Goal: Task Accomplishment & Management: Manage account settings

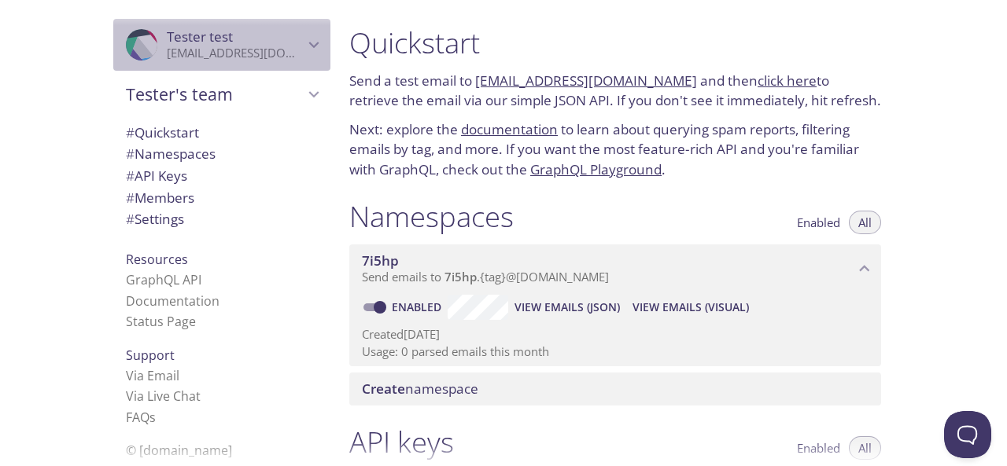
click at [304, 37] on icon "Tester test" at bounding box center [314, 45] width 20 height 20
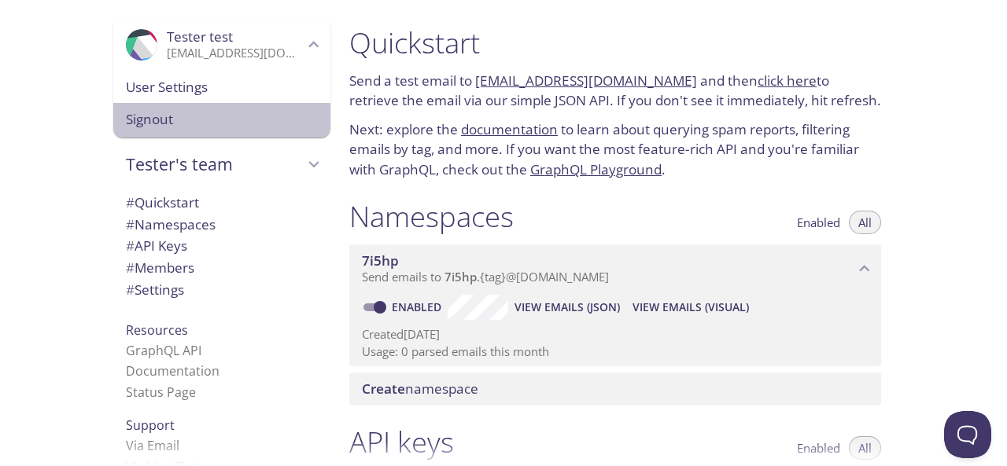
click at [155, 117] on span "Signout" at bounding box center [222, 119] width 192 height 20
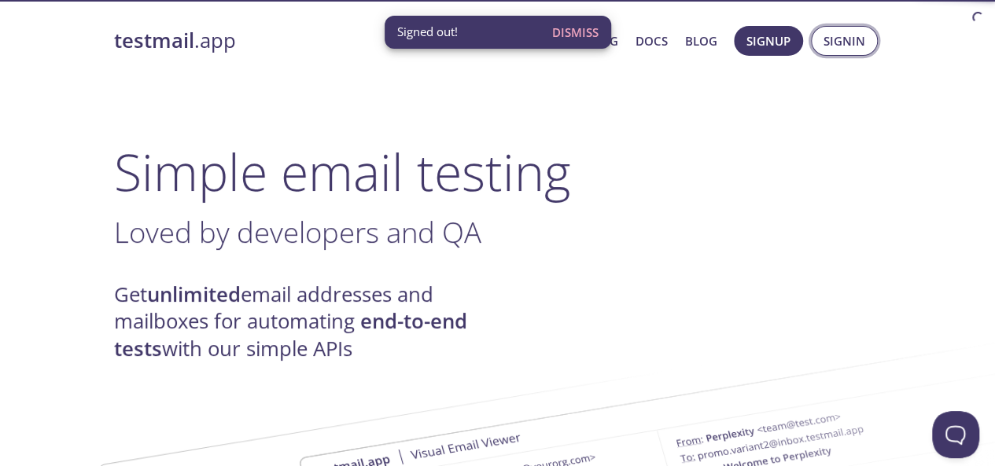
drag, startPoint x: 867, startPoint y: 57, endPoint x: 860, endPoint y: 50, distance: 9.5
click at [860, 50] on span "Signup Signin" at bounding box center [806, 41] width 152 height 38
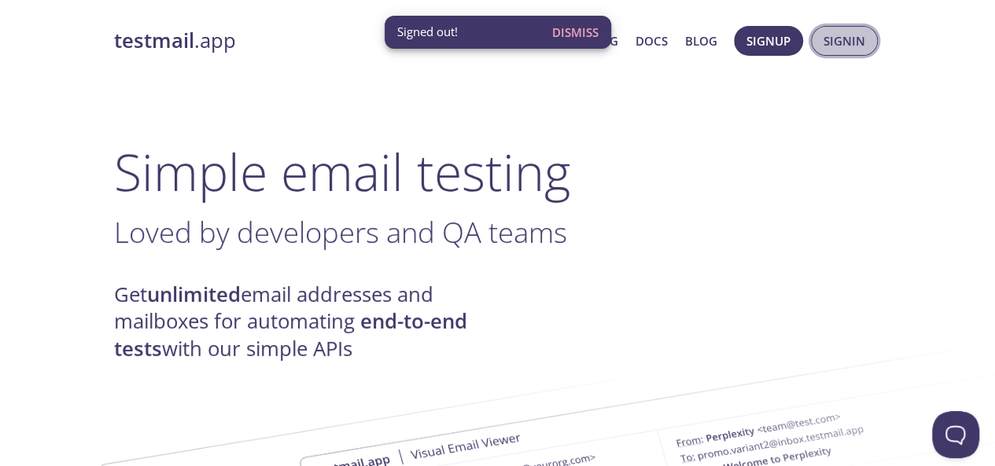
click at [860, 50] on span "Signin" at bounding box center [844, 41] width 42 height 20
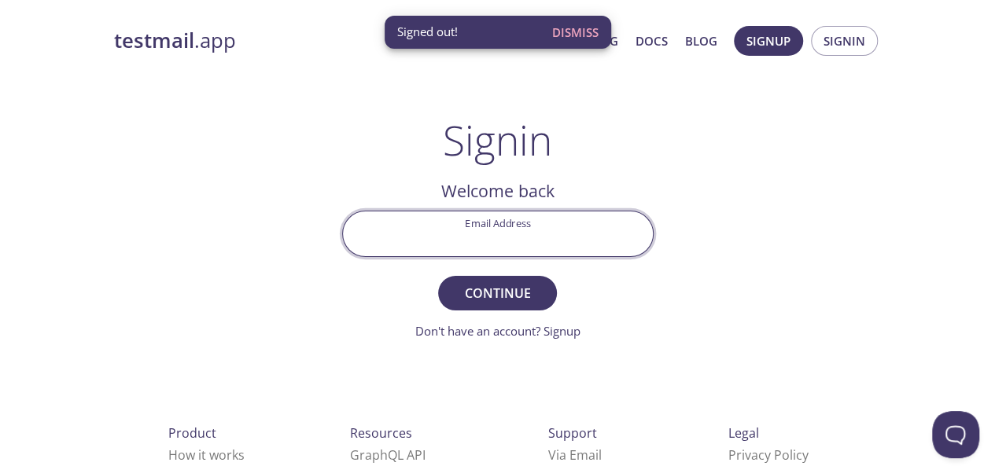
click at [536, 229] on input "Email Address" at bounding box center [498, 234] width 310 height 45
paste input "t6628041"
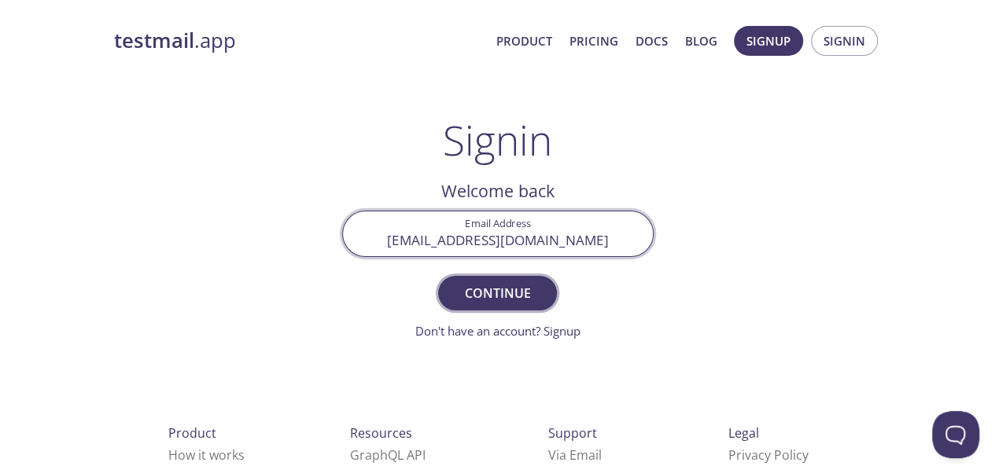
type input "[EMAIL_ADDRESS][DOMAIN_NAME]"
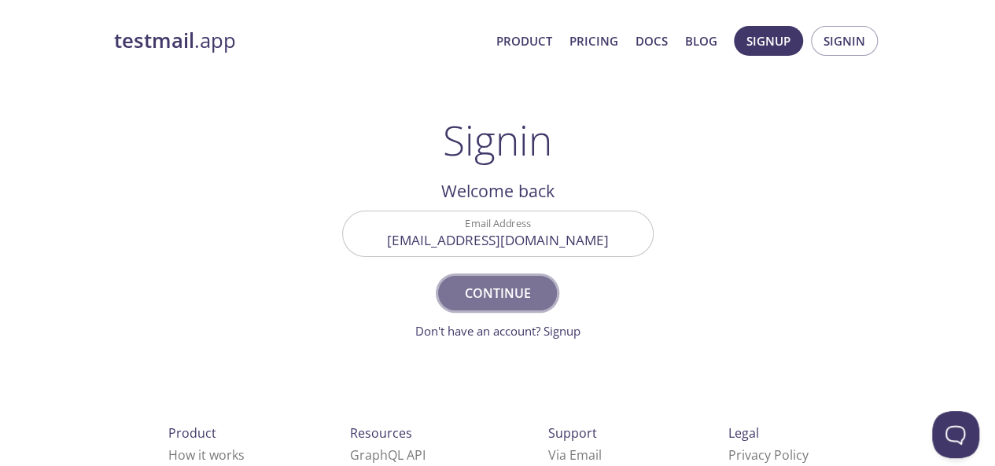
click at [522, 300] on span "Continue" at bounding box center [496, 293] width 83 height 22
